Goal: Find specific page/section

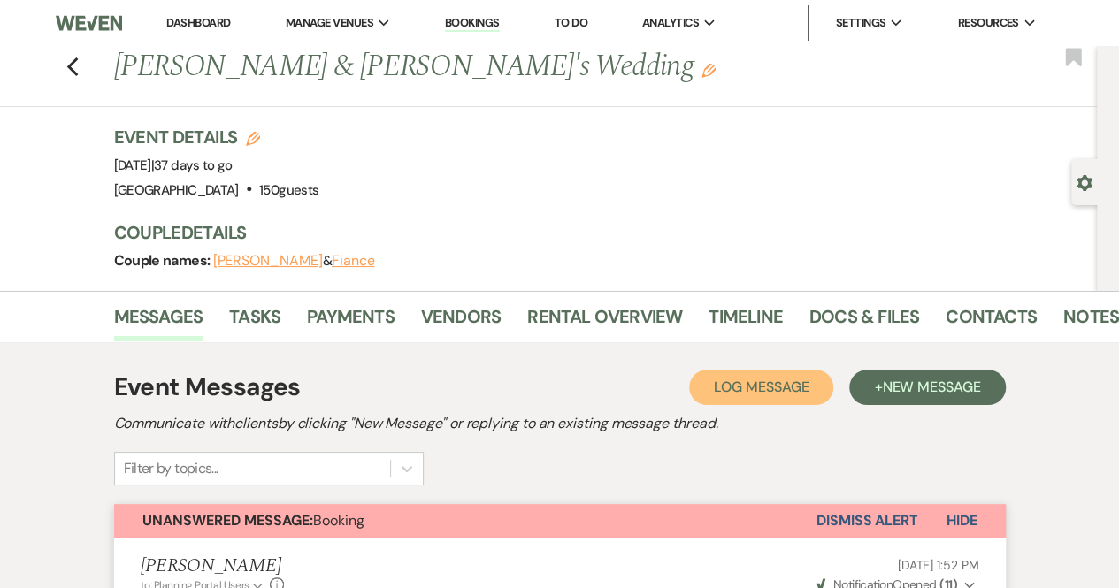
click at [777, 391] on span "Log Message" at bounding box center [761, 387] width 95 height 19
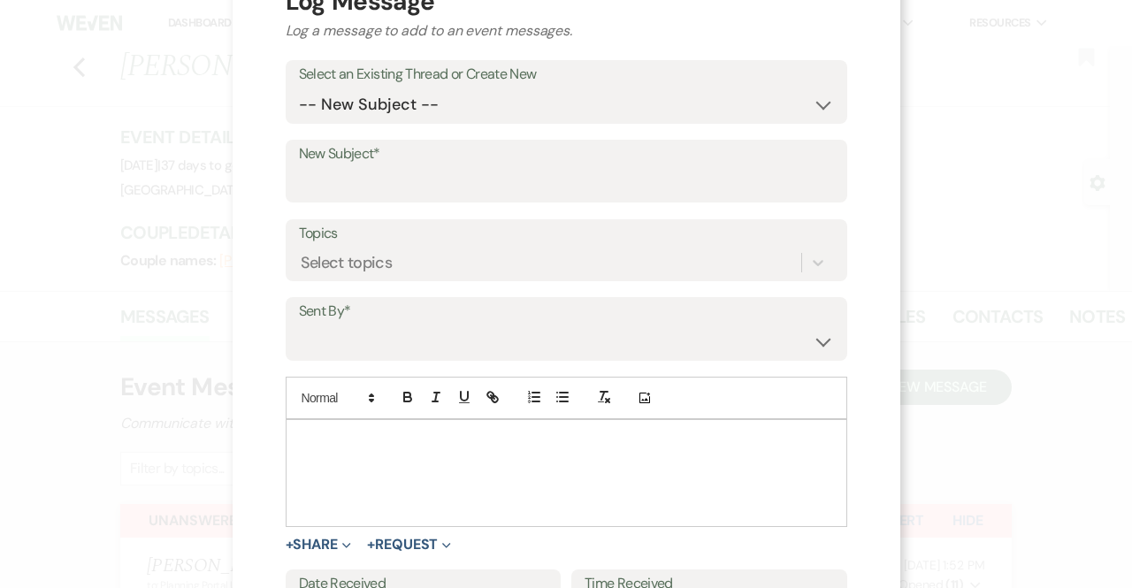
scroll to position [73, 0]
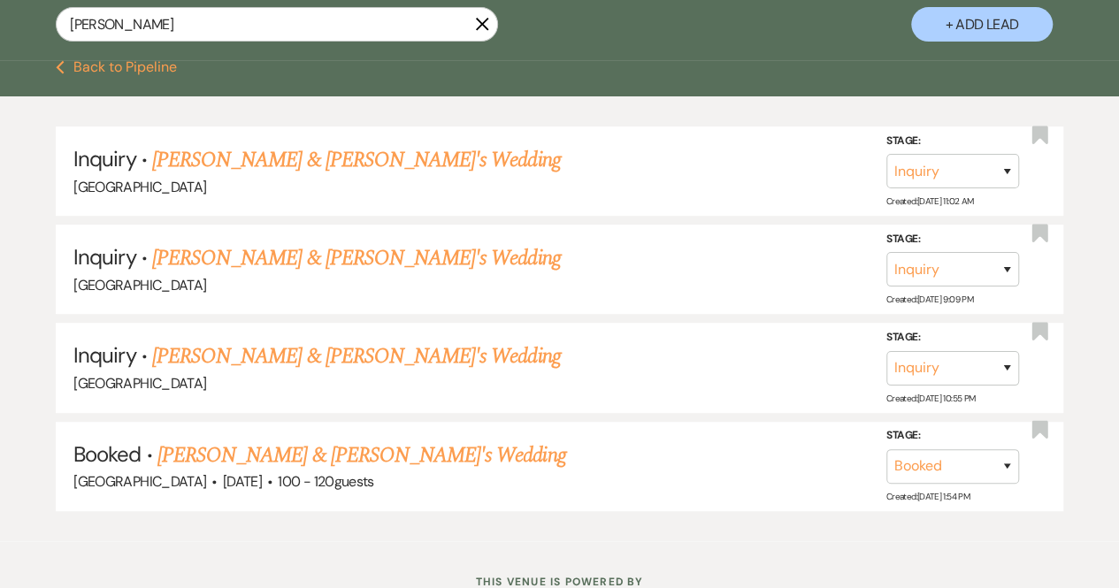
scroll to position [339, 0]
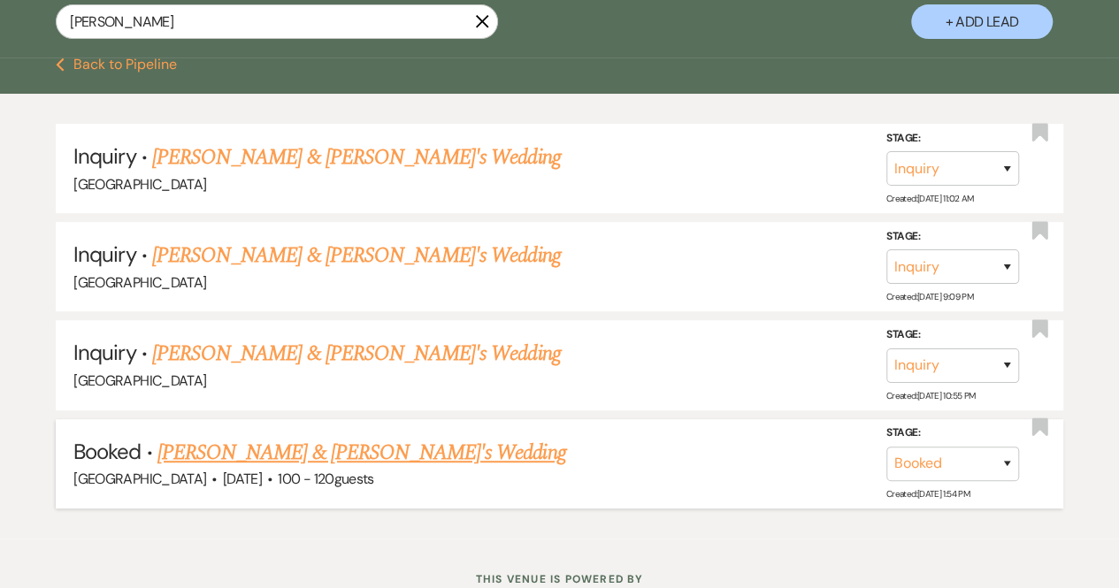
type input "Josi Dacko"
click at [272, 445] on link "Josi Dacko & Fiance's Wedding" at bounding box center [361, 453] width 409 height 32
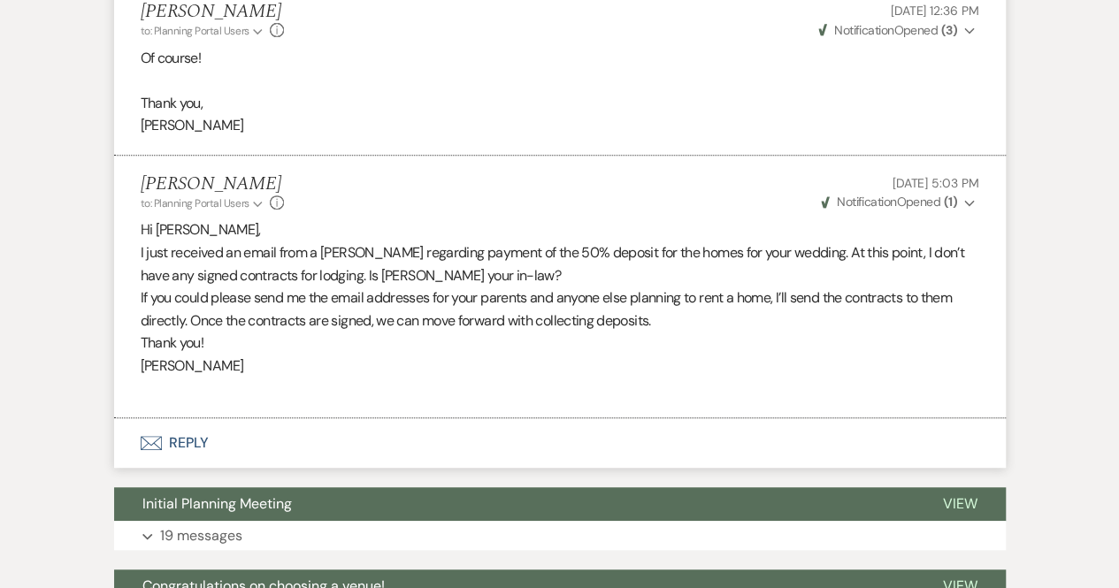
scroll to position [3684, 0]
